Goal: Find specific page/section

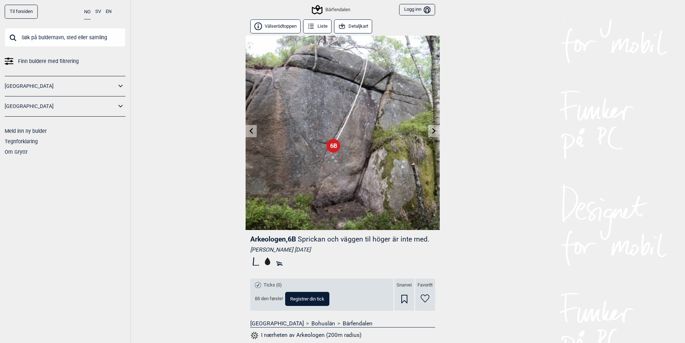
click at [359, 28] on button "Detaljkart" at bounding box center [353, 26] width 39 height 14
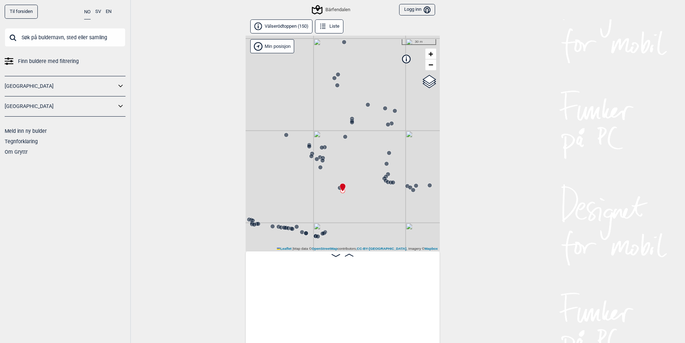
scroll to position [0, 7480]
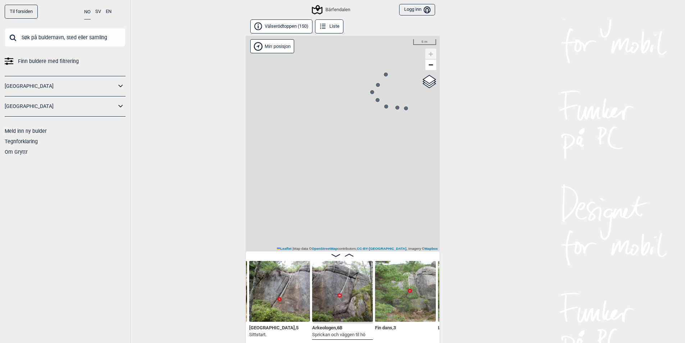
click at [400, 108] on circle at bounding box center [397, 107] width 5 height 5
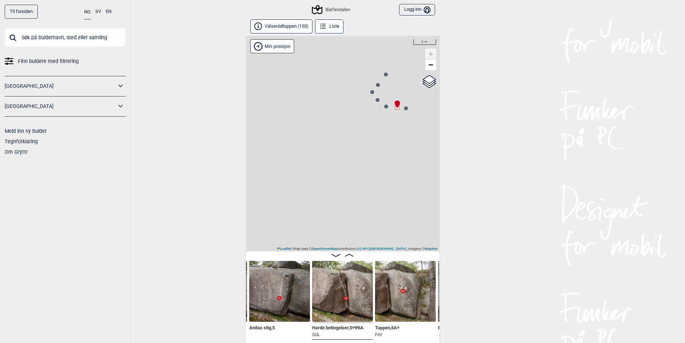
click at [378, 103] on div at bounding box center [378, 100] width 6 height 6
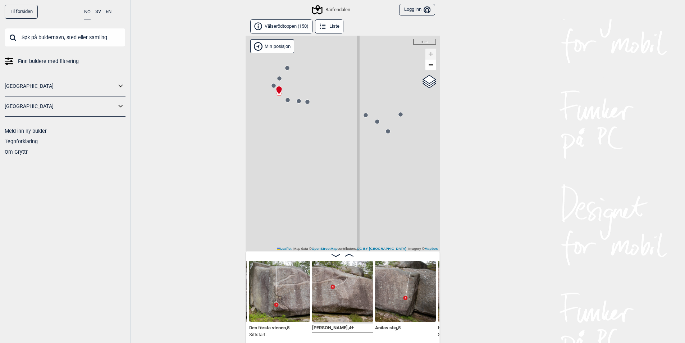
drag, startPoint x: 410, startPoint y: 127, endPoint x: 290, endPoint y: 115, distance: 121.1
click at [288, 115] on div "Bärfendalen" at bounding box center [343, 144] width 194 height 216
click at [354, 116] on circle at bounding box center [354, 116] width 4 height 4
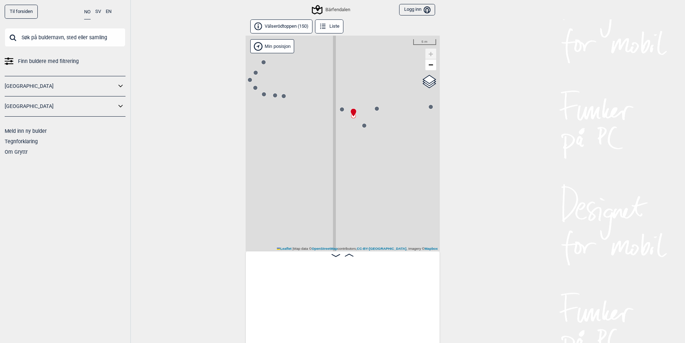
scroll to position [0, 7187]
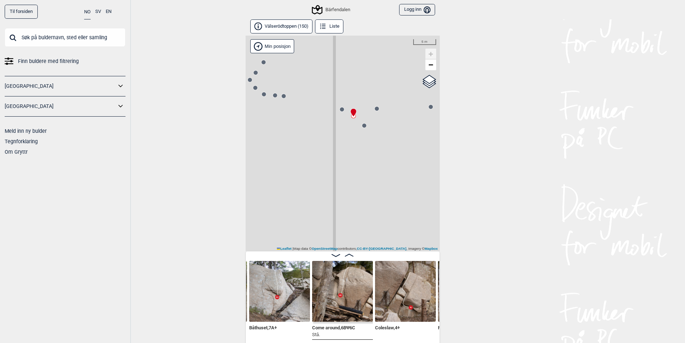
click at [341, 276] on img at bounding box center [342, 291] width 61 height 61
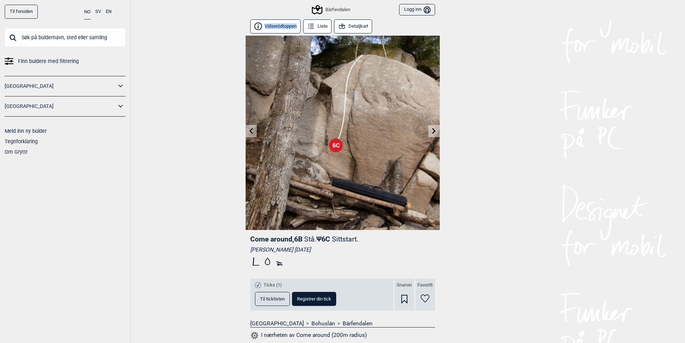
drag, startPoint x: 229, startPoint y: 19, endPoint x: 297, endPoint y: 27, distance: 68.4
click at [297, 27] on div "Til forsiden NO SV EN Finn buldere med filtrering [GEOGRAPHIC_DATA] [GEOGRAPHIC…" at bounding box center [342, 171] width 685 height 343
copy button "Välserödtoppen"
drag, startPoint x: 223, startPoint y: 244, endPoint x: 317, endPoint y: 240, distance: 94.0
click at [316, 240] on div "Til forsiden NO SV EN Finn buldere med filtrering [GEOGRAPHIC_DATA] [GEOGRAPHIC…" at bounding box center [342, 171] width 685 height 343
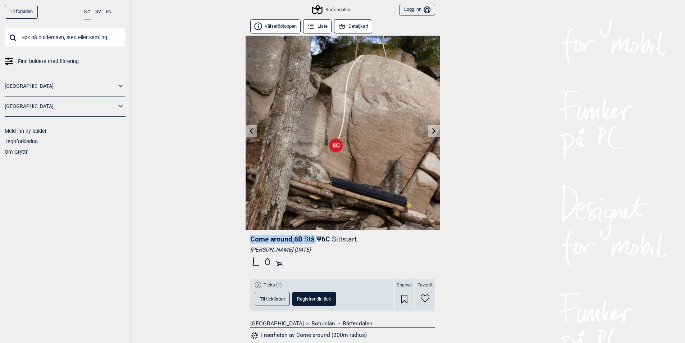
copy header "Come around , 6B Stå"
